Goal: Answer question/provide support

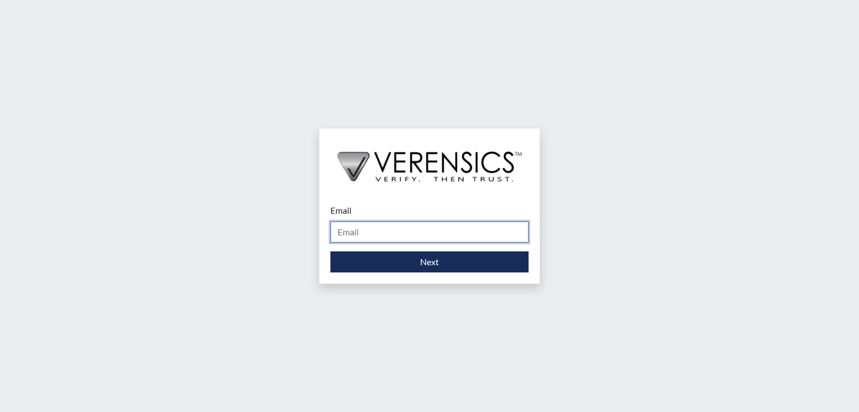
click at [371, 231] on input "Email" at bounding box center [430, 231] width 198 height 21
type input "[PERSON_NAME][EMAIL_ADDRESS][PERSON_NAME][DOMAIN_NAME]"
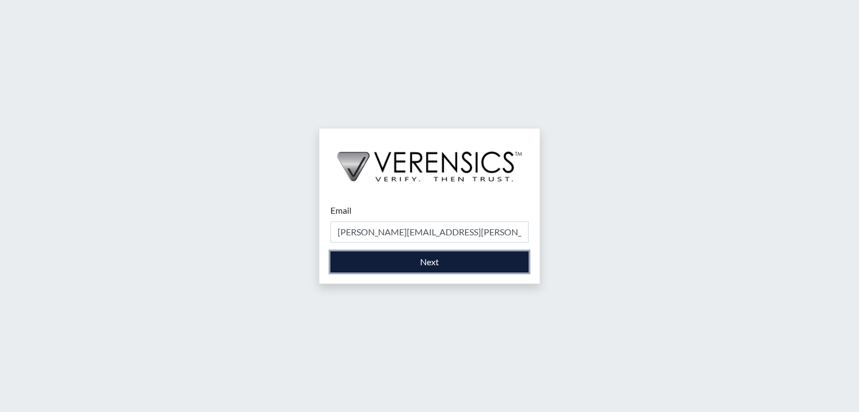
click at [379, 261] on button "Next" at bounding box center [430, 261] width 198 height 21
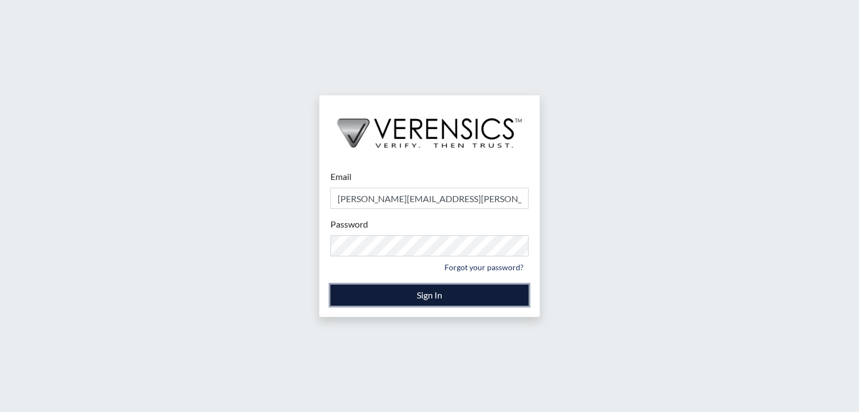
click at [383, 291] on button "Sign In" at bounding box center [430, 295] width 198 height 21
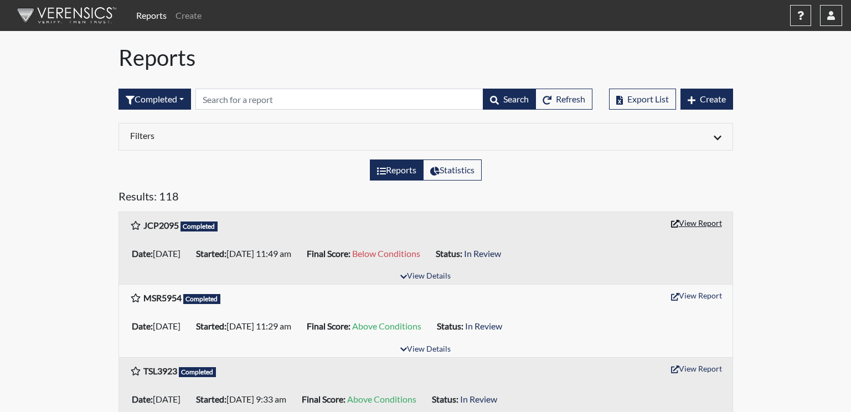
click at [707, 222] on button "View Report" at bounding box center [696, 222] width 61 height 17
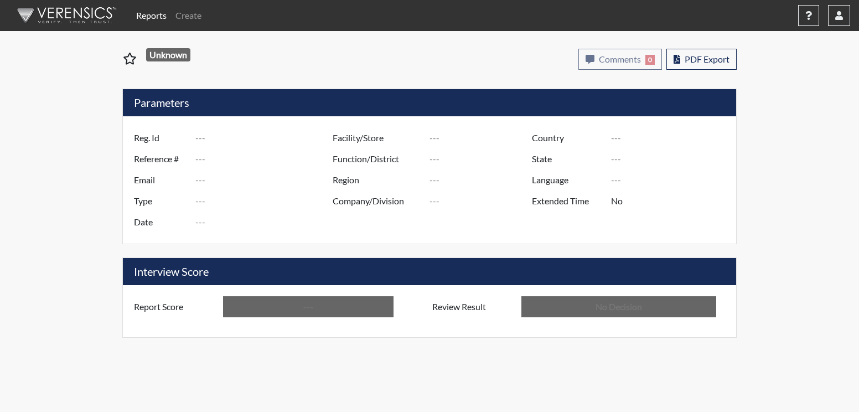
type input "JCP2095"
type input "51391"
type input "---"
type input "Corrections Pre-Employment"
type input "Sep 19, 2025"
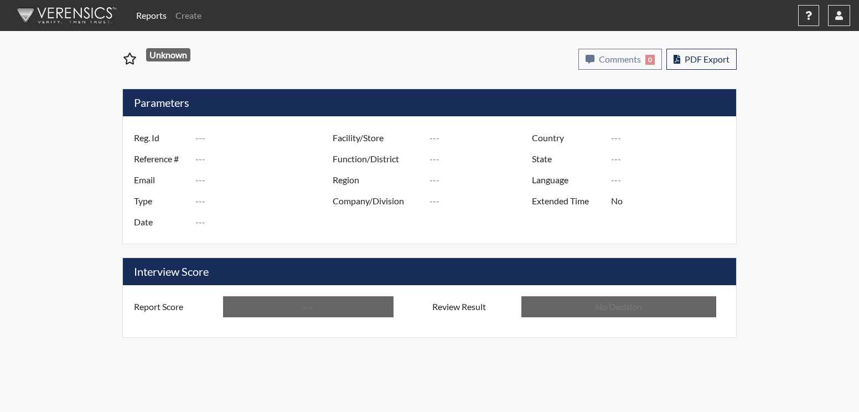
type input "[PERSON_NAME]"
type input "[GEOGRAPHIC_DATA]"
type input "[US_STATE]"
type input "English"
type input "Below Conditions"
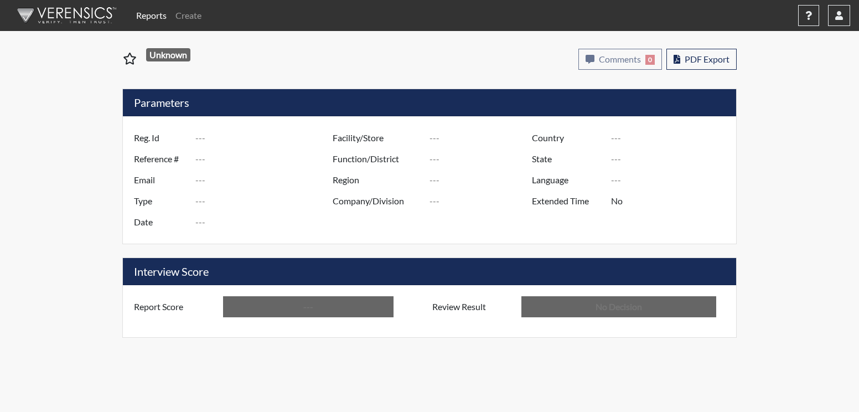
type input "In Review"
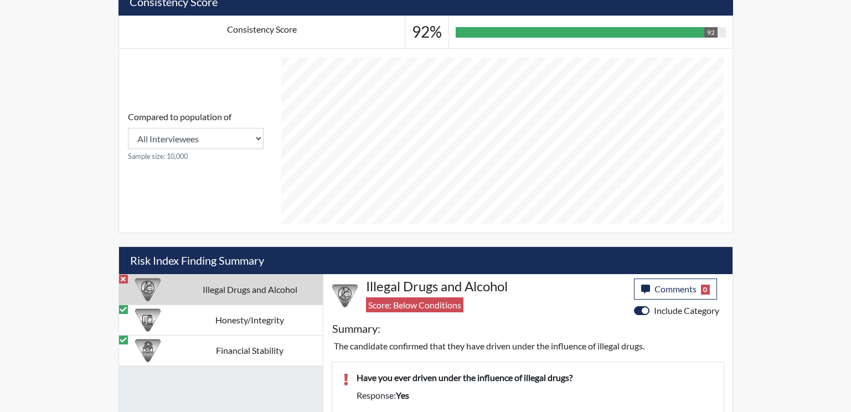
scroll to position [458, 0]
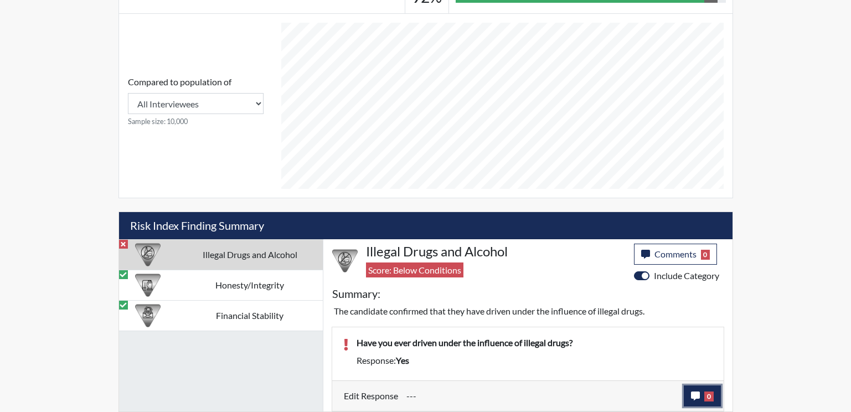
click at [692, 393] on icon "button" at bounding box center [695, 395] width 9 height 9
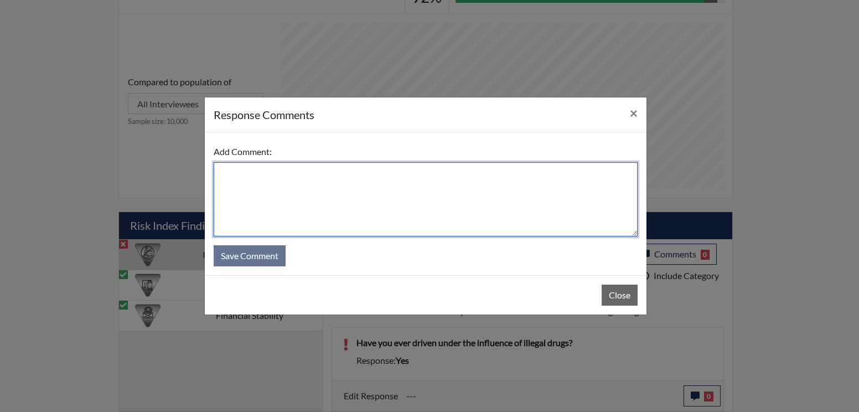
click at [317, 212] on textarea at bounding box center [426, 199] width 424 height 74
type textarea "yes"
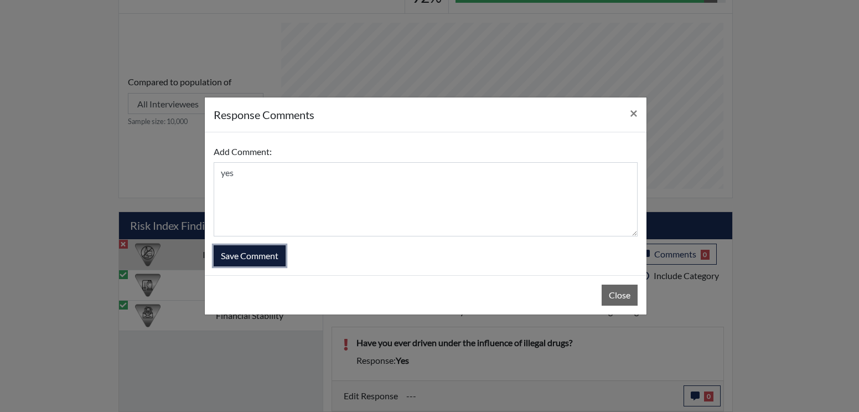
click at [272, 258] on button "Save Comment" at bounding box center [250, 255] width 72 height 21
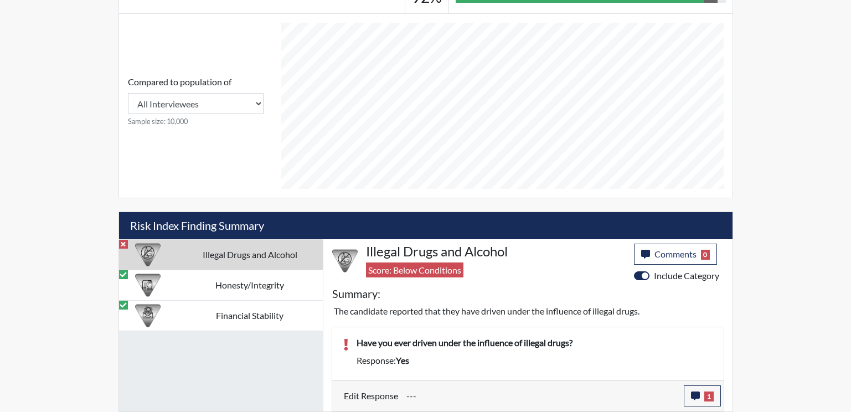
scroll to position [184, 460]
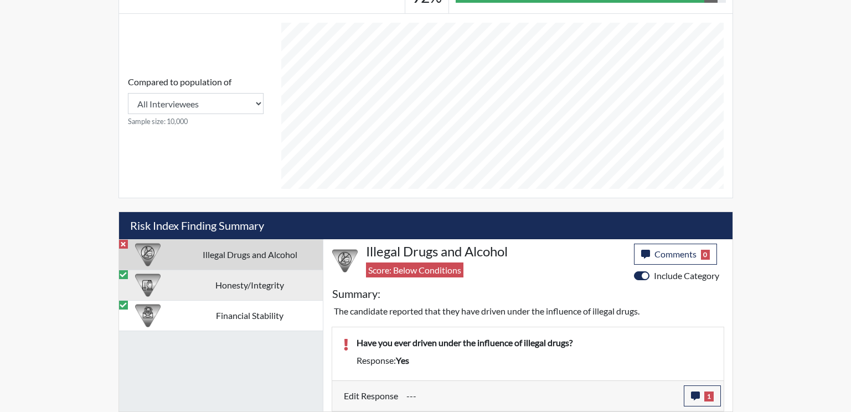
click at [224, 276] on td "Honesty/Integrity" at bounding box center [250, 285] width 146 height 30
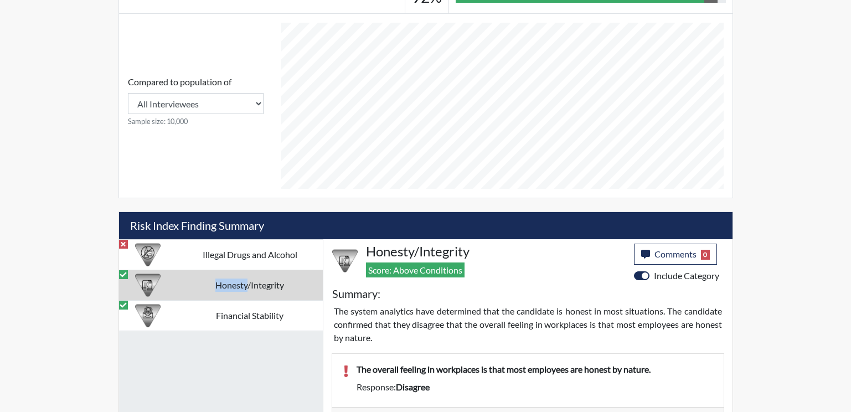
click at [224, 276] on td "Honesty/Integrity" at bounding box center [250, 285] width 146 height 30
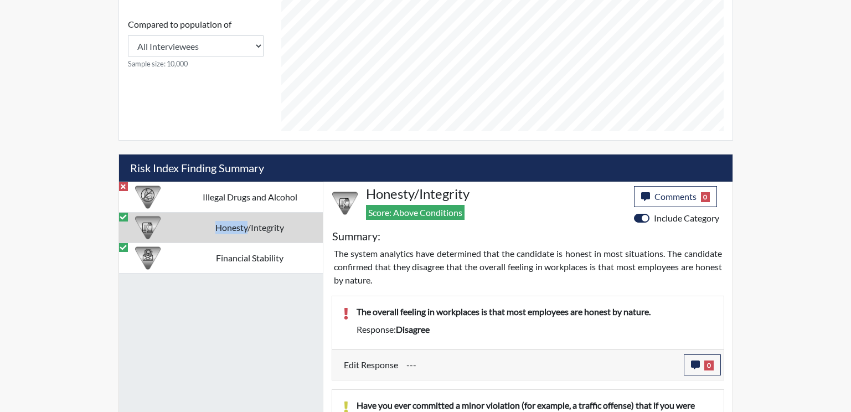
scroll to position [522, 0]
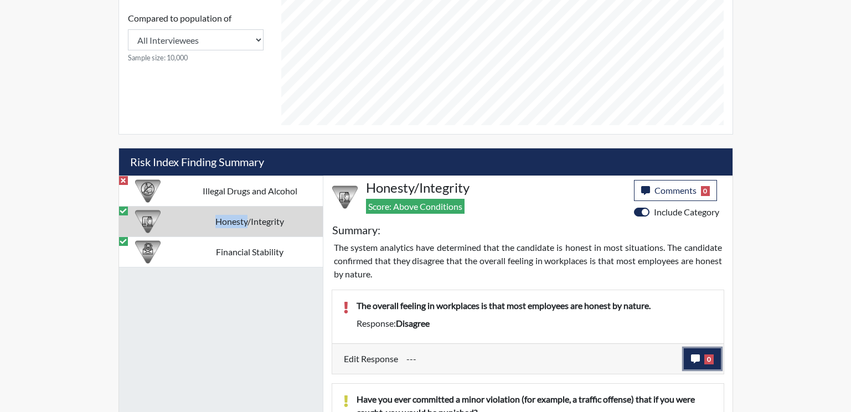
click at [695, 357] on icon "button" at bounding box center [695, 358] width 9 height 9
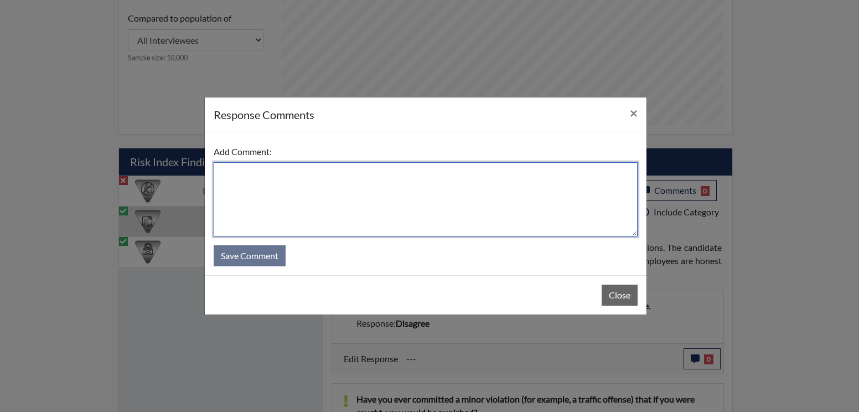
click at [256, 181] on textarea at bounding box center [426, 199] width 424 height 74
type textarea "agree, they are honest by doing what right"
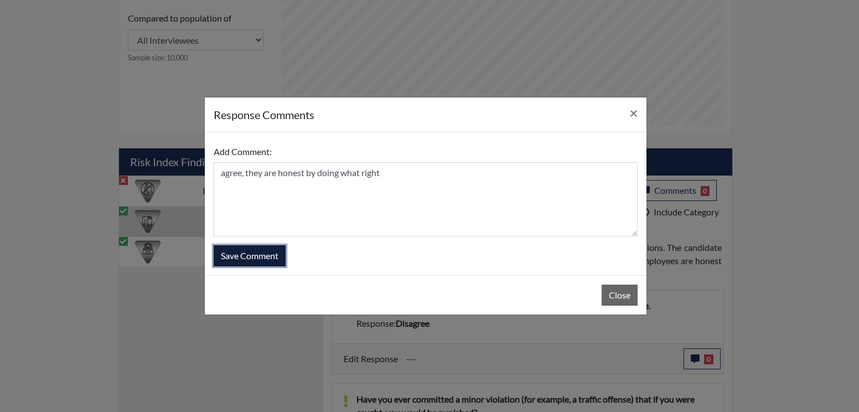
click at [263, 253] on button "Save Comment" at bounding box center [250, 255] width 72 height 21
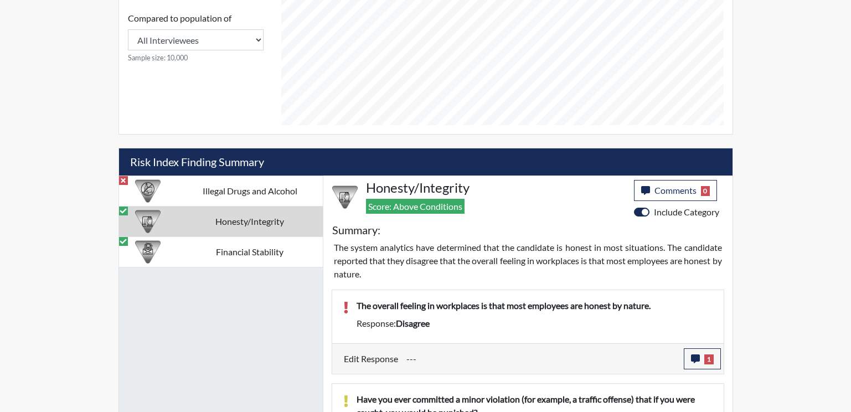
scroll to position [184, 460]
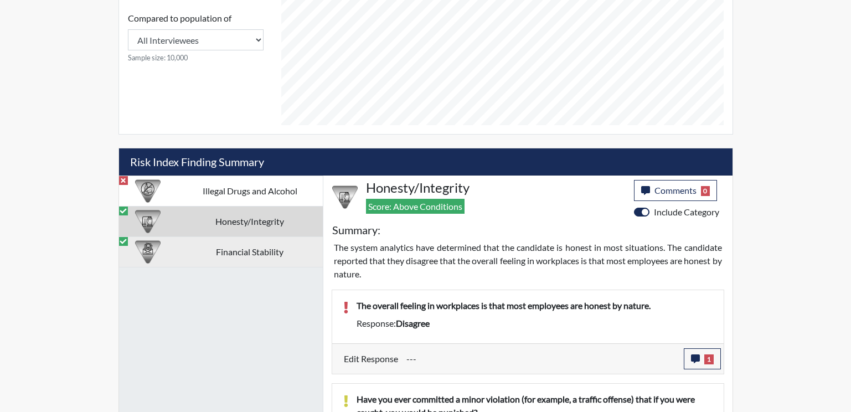
click at [279, 253] on td "Financial Stability" at bounding box center [250, 251] width 146 height 30
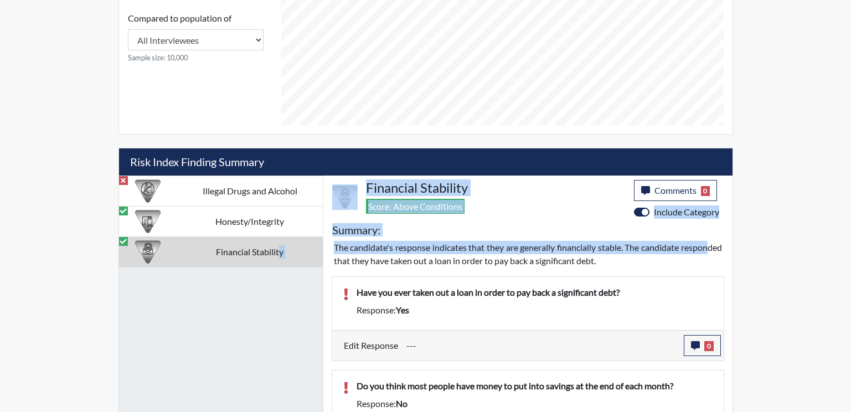
drag, startPoint x: 279, startPoint y: 253, endPoint x: 366, endPoint y: 262, distance: 87.9
click at [366, 262] on div "Illegal Drugs and Alcohol Honesty/Integrity Financial Stability Financial Stabi…" at bounding box center [426, 362] width 614 height 373
click at [779, 249] on div "Reports Create Help Center × Verensics Best Practices How to successfully use t…" at bounding box center [425, 13] width 851 height 1071
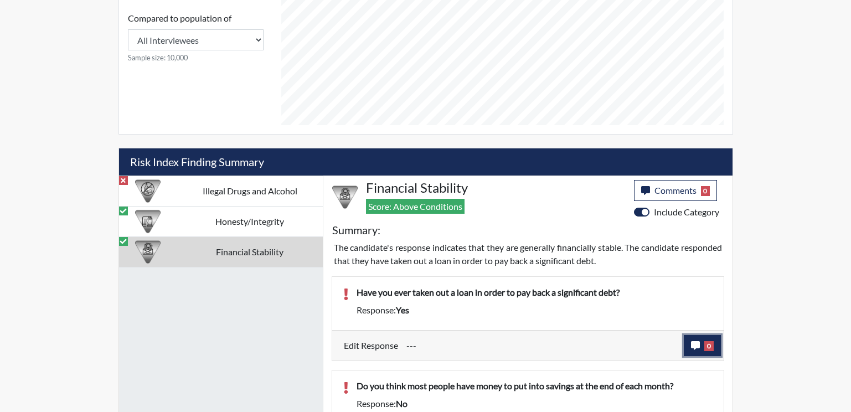
click at [695, 343] on icon "button" at bounding box center [695, 345] width 9 height 9
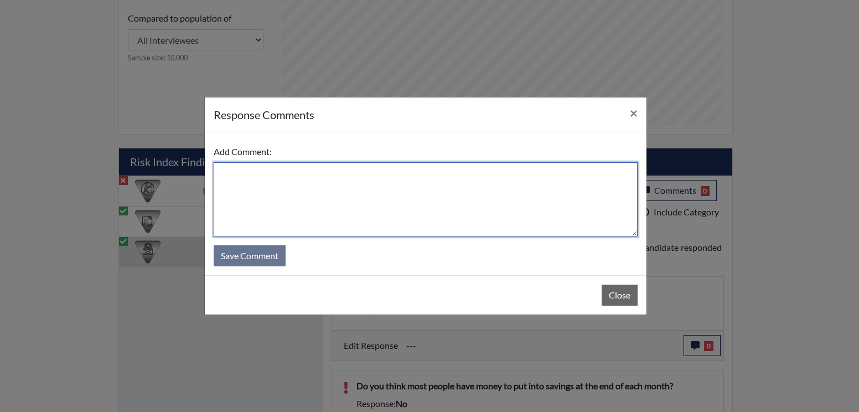
click at [383, 193] on textarea at bounding box center [426, 199] width 424 height 74
drag, startPoint x: 301, startPoint y: 173, endPoint x: 264, endPoint y: 194, distance: 42.4
click at [264, 194] on textarea "Yes, a long time a go" at bounding box center [426, 199] width 424 height 74
type textarea "Yes, a long time a go"
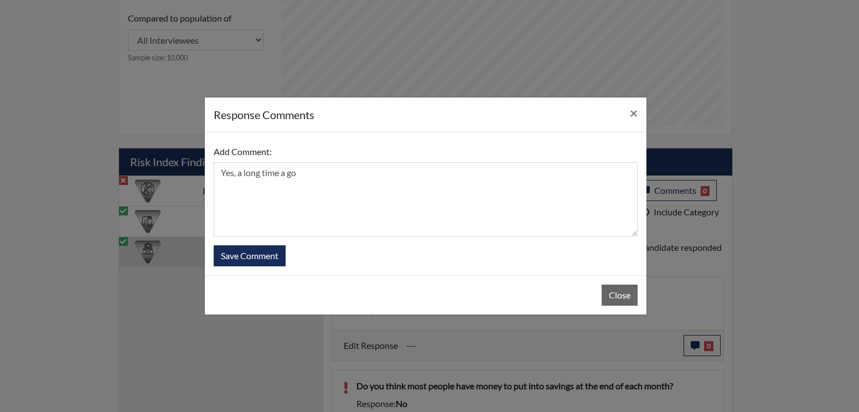
drag, startPoint x: 302, startPoint y: 170, endPoint x: 422, endPoint y: 51, distance: 169.2
click at [422, 51] on div "response Comments × Add Comment: Yes, a long time a go Save Comment Close" at bounding box center [429, 206] width 859 height 412
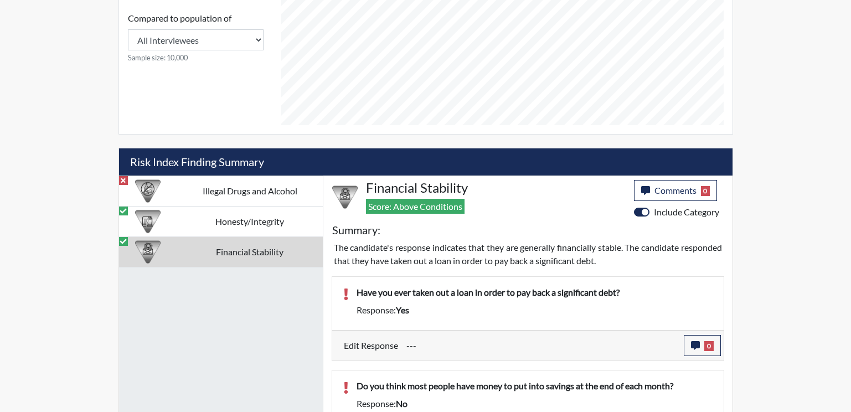
click at [400, 310] on span "yes" at bounding box center [402, 310] width 13 height 11
click at [694, 346] on icon "button" at bounding box center [695, 345] width 9 height 9
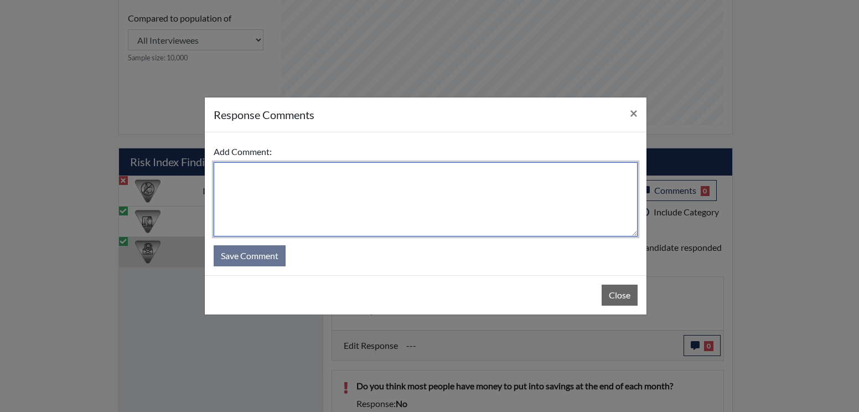
click at [285, 172] on textarea at bounding box center [426, 199] width 424 height 74
type textarea "yes, to pay another loan"
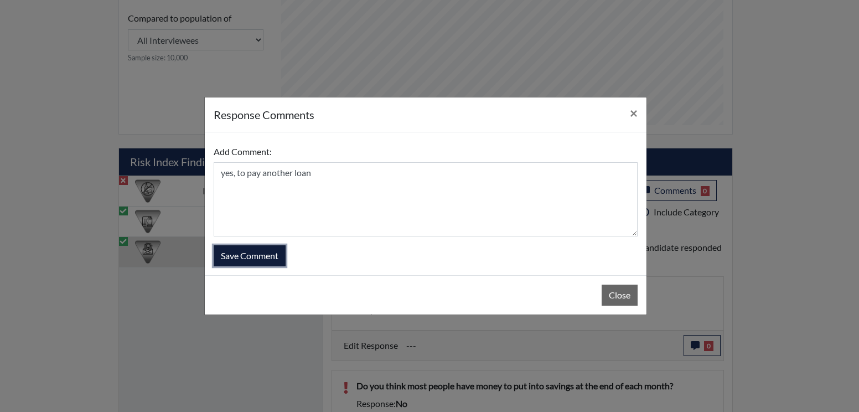
click at [235, 257] on button "Save Comment" at bounding box center [250, 255] width 72 height 21
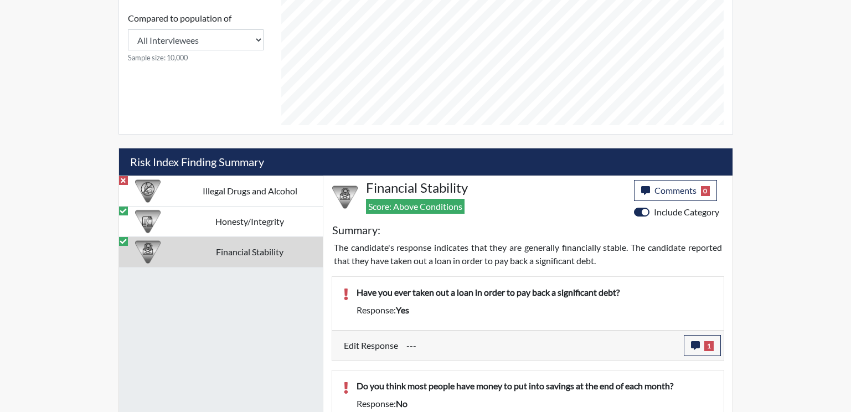
click at [378, 392] on p "Do you think most people have money to put into savings at the end of each mont…" at bounding box center [535, 385] width 356 height 13
click at [694, 345] on icon "button" at bounding box center [695, 345] width 9 height 9
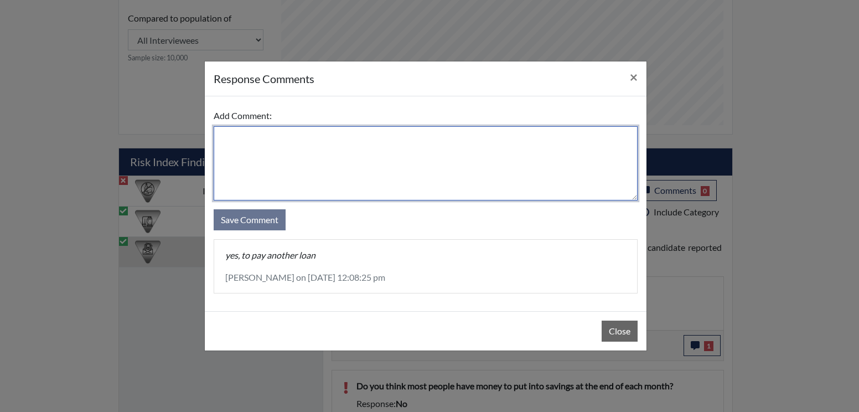
click at [312, 157] on textarea at bounding box center [426, 163] width 424 height 74
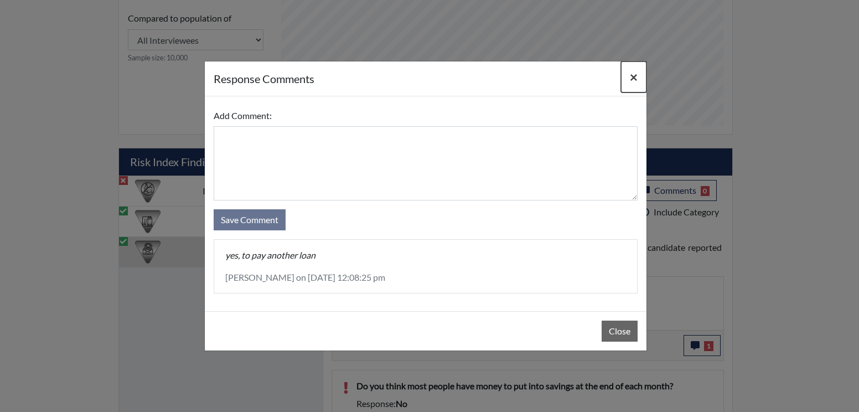
click at [637, 71] on span "×" at bounding box center [634, 77] width 8 height 16
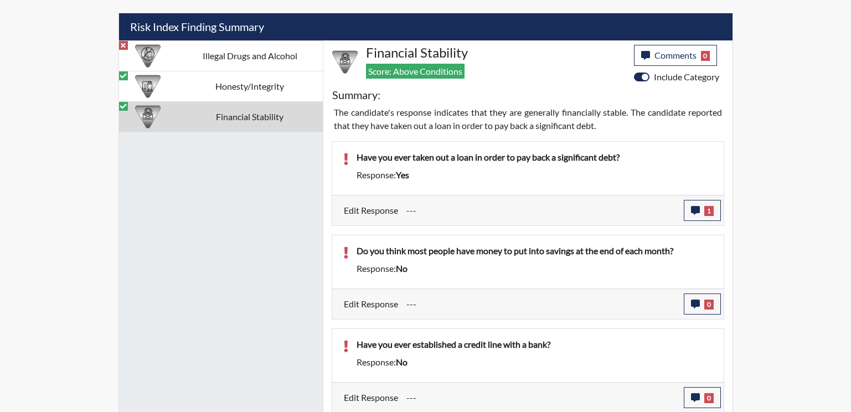
scroll to position [659, 0]
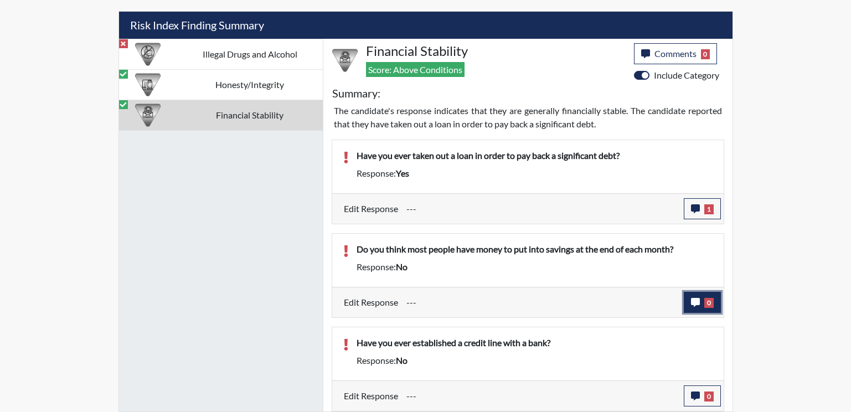
click at [692, 301] on icon "button" at bounding box center [695, 302] width 9 height 9
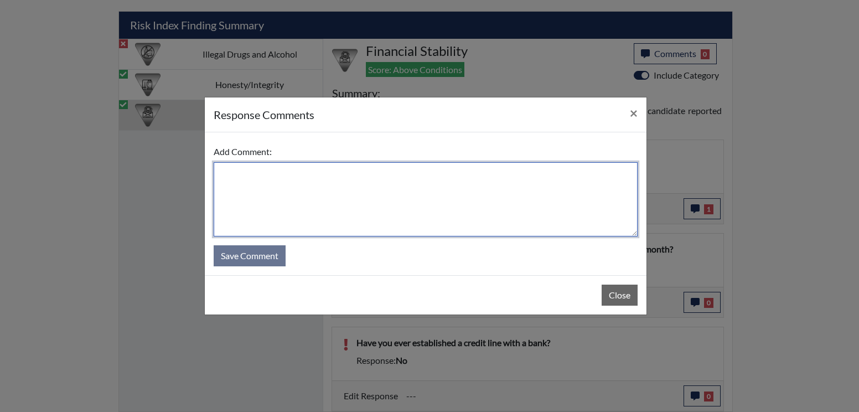
click at [321, 191] on textarea at bounding box center [426, 199] width 424 height 74
type textarea "No"
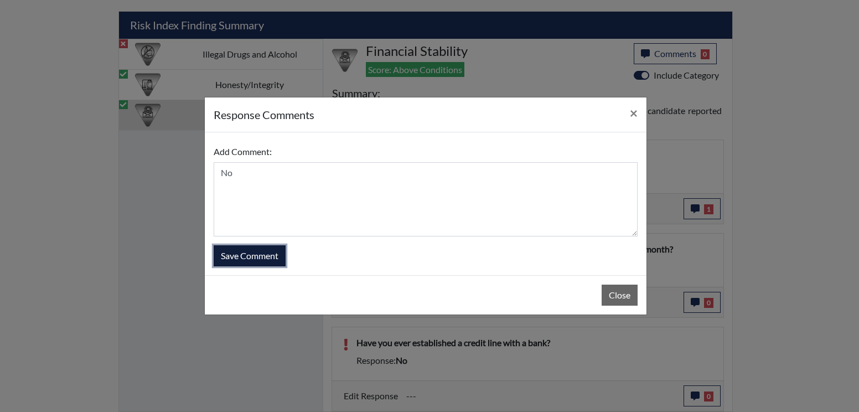
click at [264, 255] on button "Save Comment" at bounding box center [250, 255] width 72 height 21
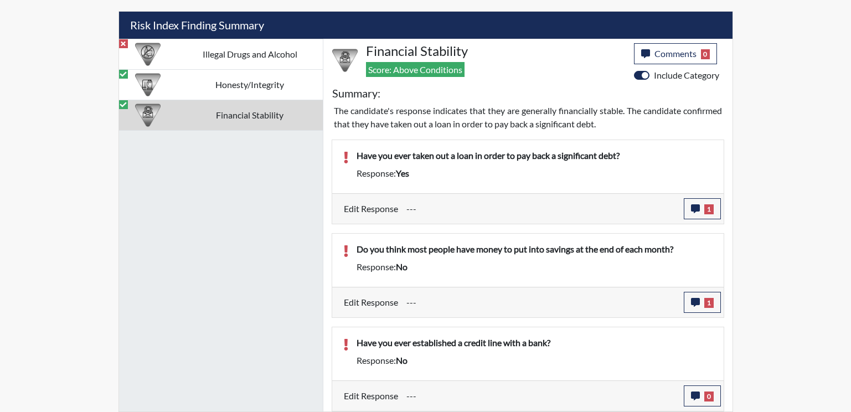
scroll to position [184, 460]
click at [692, 394] on icon "button" at bounding box center [695, 395] width 9 height 9
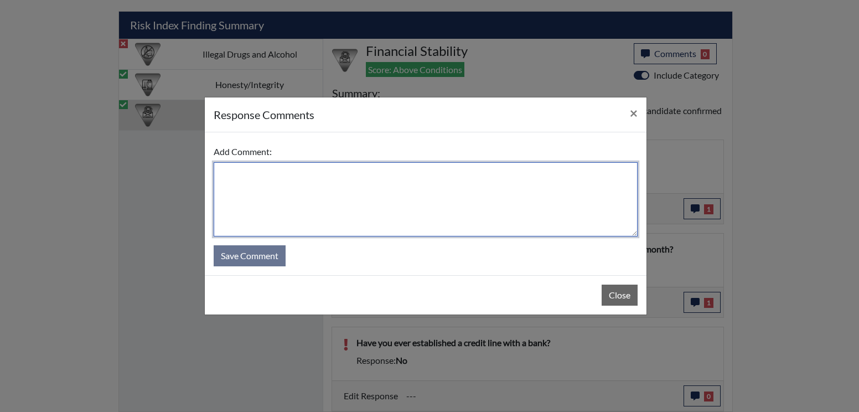
click at [268, 192] on textarea at bounding box center [426, 199] width 424 height 74
type textarea "no"
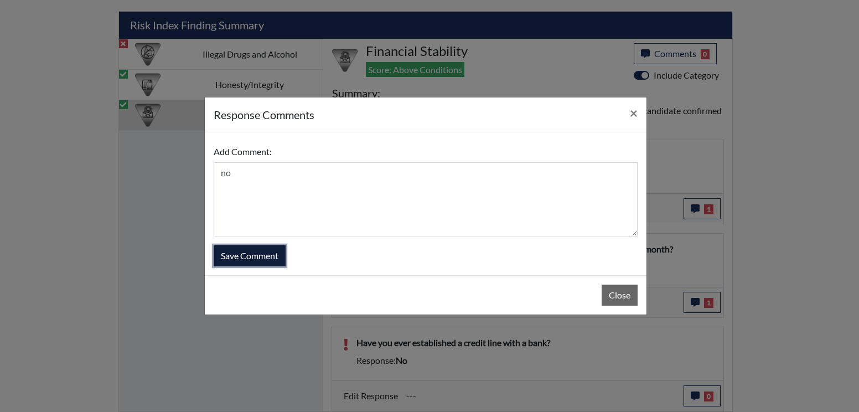
click at [240, 253] on button "Save Comment" at bounding box center [250, 255] width 72 height 21
